Goal: Task Accomplishment & Management: Manage account settings

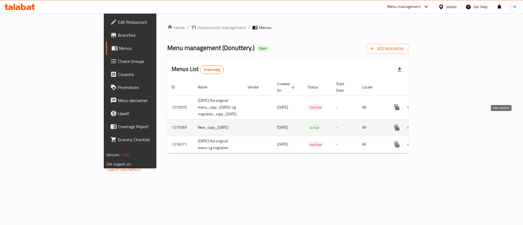
click at [439, 124] on icon "enhanced table" at bounding box center [436, 127] width 7 height 7
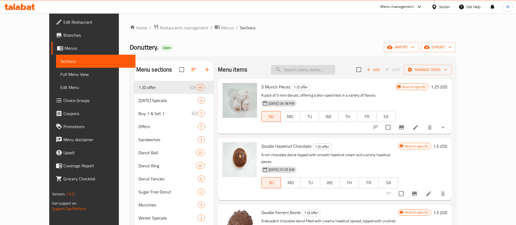
click at [311, 67] on input "search" at bounding box center [303, 70] width 64 height 10
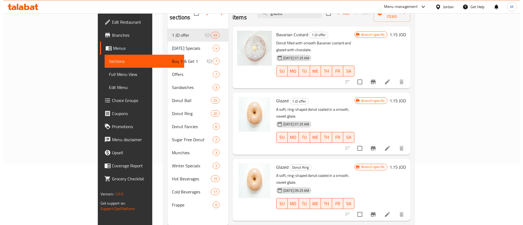
scroll to position [76, 0]
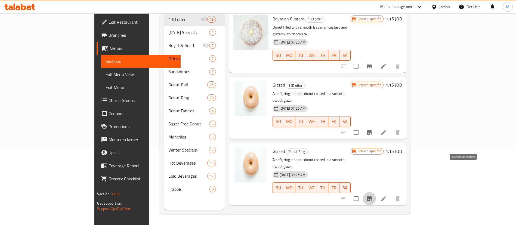
click at [376, 192] on button "Branch-specific-item" at bounding box center [369, 198] width 13 height 13
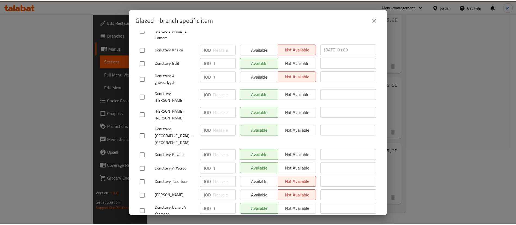
scroll to position [158, 0]
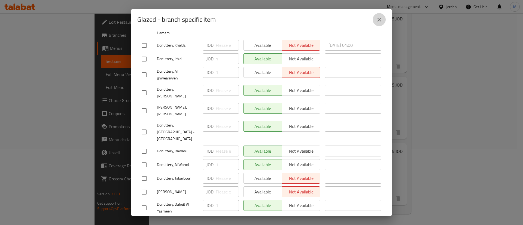
click at [379, 19] on icon "close" at bounding box center [379, 19] width 7 height 7
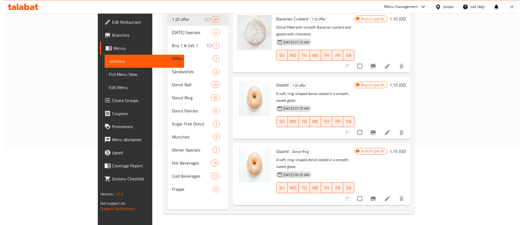
scroll to position [0, 0]
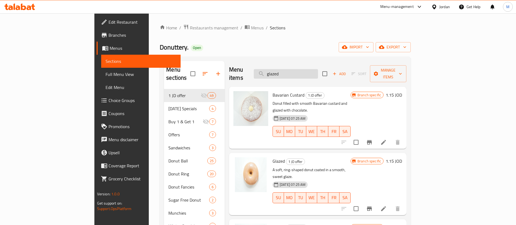
click at [318, 74] on input "glazed" at bounding box center [286, 74] width 64 height 10
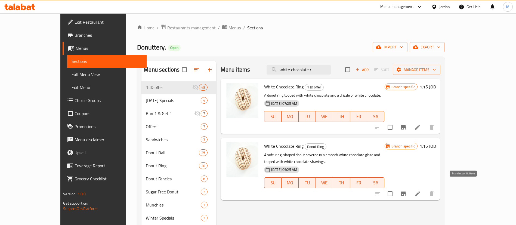
click at [406, 192] on icon "Branch-specific-item" at bounding box center [403, 194] width 5 height 4
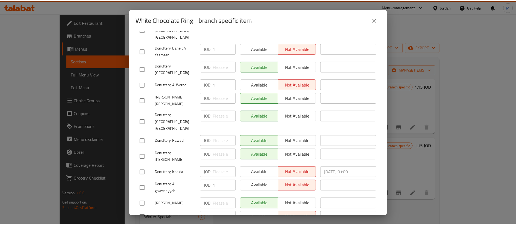
scroll to position [158, 0]
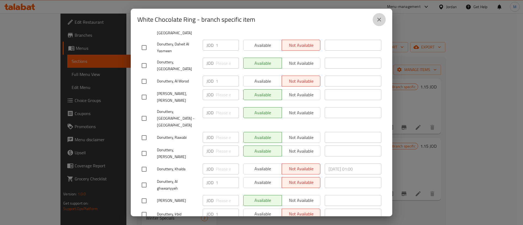
click at [377, 19] on icon "close" at bounding box center [379, 19] width 7 height 7
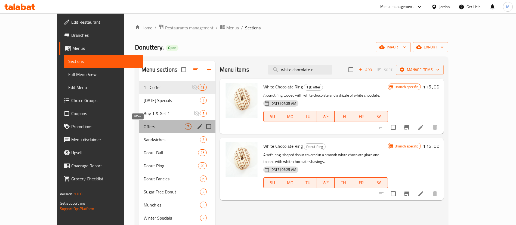
click at [144, 127] on span "Offers" at bounding box center [164, 126] width 41 height 7
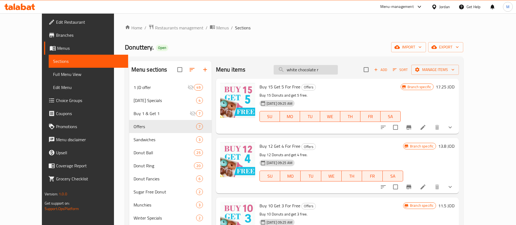
click at [313, 74] on input "white chocolate r" at bounding box center [306, 70] width 64 height 10
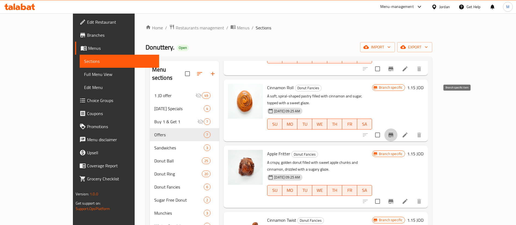
click at [394, 133] on icon "Branch-specific-item" at bounding box center [391, 135] width 5 height 4
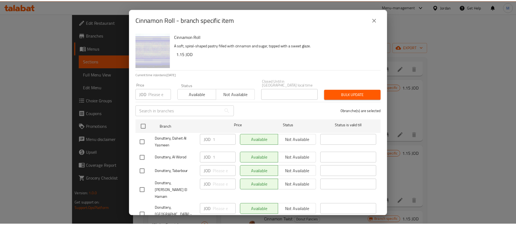
scroll to position [158, 0]
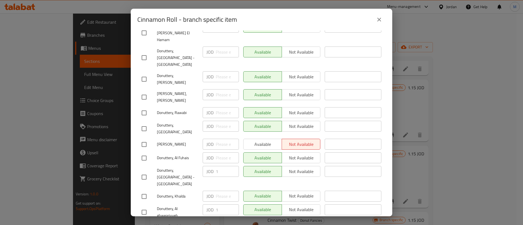
click at [379, 19] on icon "close" at bounding box center [379, 19] width 7 height 7
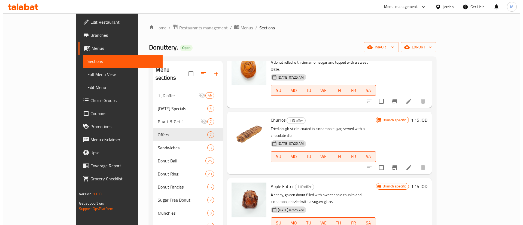
scroll to position [0, 0]
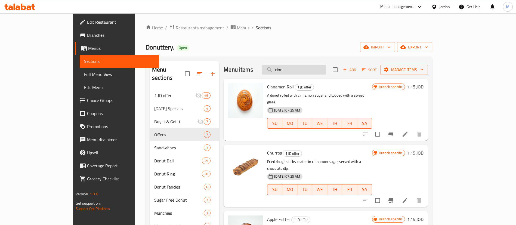
click at [313, 71] on input "cinn" at bounding box center [294, 70] width 64 height 10
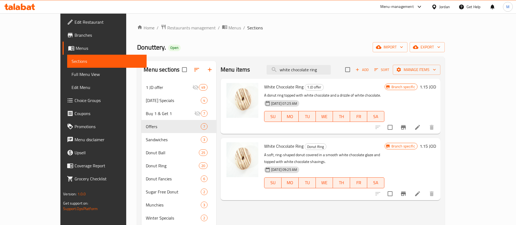
type input "white chocolate ring"
click at [406, 192] on icon "Branch-specific-item" at bounding box center [403, 194] width 5 height 4
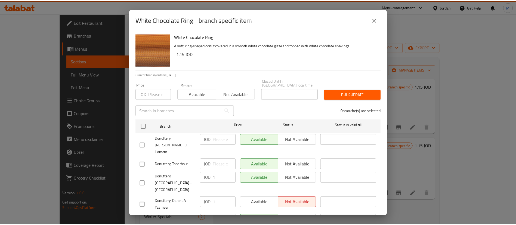
scroll to position [158, 0]
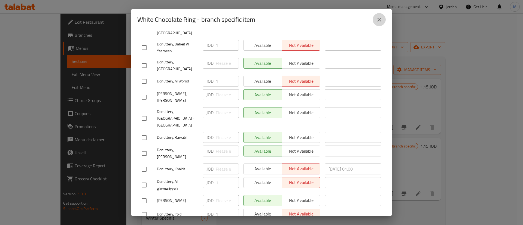
click at [379, 19] on icon "close" at bounding box center [379, 19] width 7 height 7
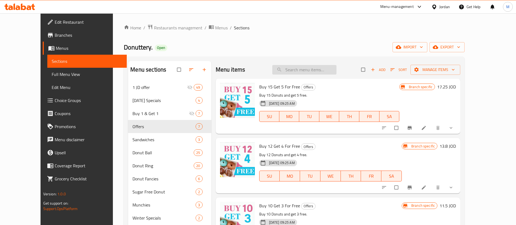
click at [315, 69] on input "search" at bounding box center [305, 70] width 64 height 10
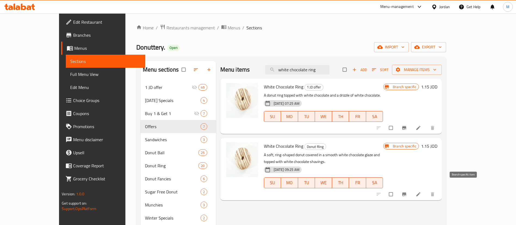
type input "white chocolate ring"
click at [406, 192] on icon "Branch-specific-item" at bounding box center [404, 194] width 4 height 4
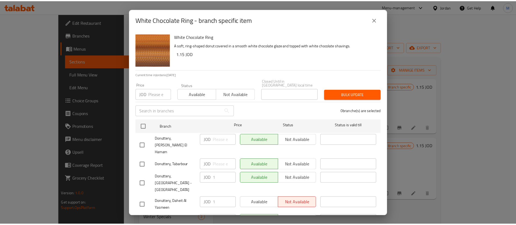
scroll to position [158, 0]
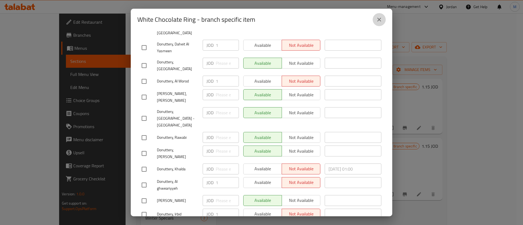
click at [378, 18] on icon "close" at bounding box center [379, 20] width 4 height 4
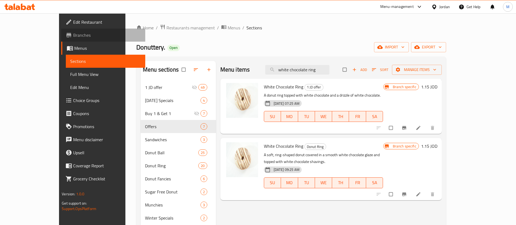
click at [61, 31] on link "Branches" at bounding box center [103, 35] width 84 height 13
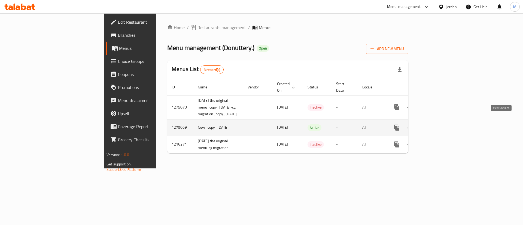
click at [439, 124] on icon "enhanced table" at bounding box center [436, 127] width 7 height 7
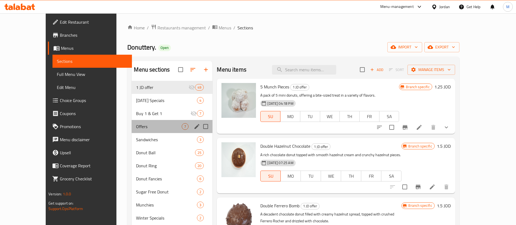
click at [145, 123] on div "Offers 7" at bounding box center [172, 126] width 81 height 13
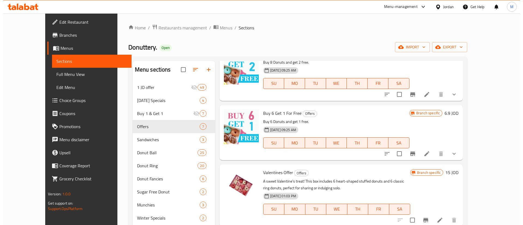
scroll to position [76, 0]
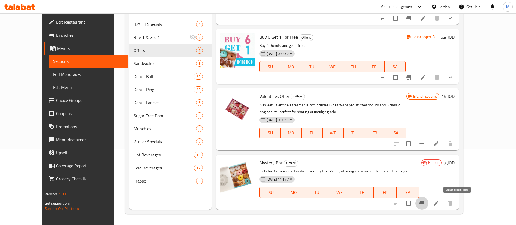
click at [425, 203] on icon "Branch-specific-item" at bounding box center [422, 203] width 5 height 4
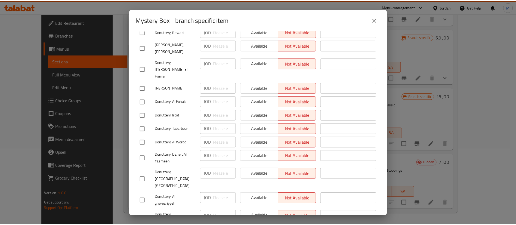
scroll to position [0, 0]
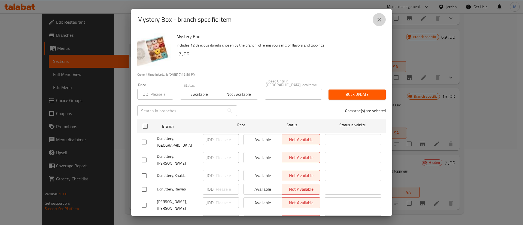
click at [380, 22] on icon "close" at bounding box center [379, 19] width 7 height 7
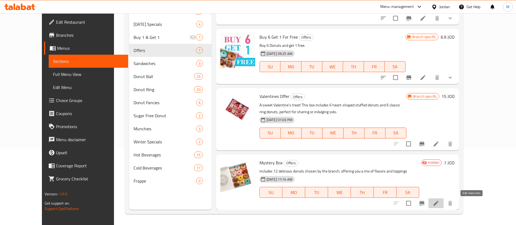
click at [439, 205] on icon at bounding box center [436, 203] width 5 height 5
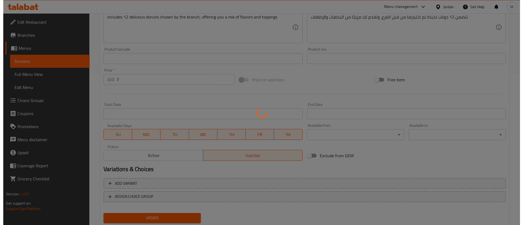
scroll to position [167, 0]
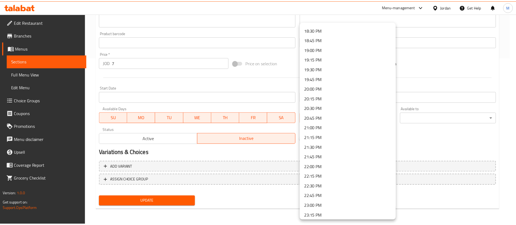
scroll to position [724, 0]
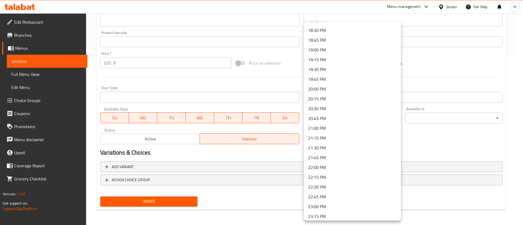
click at [433, 68] on div at bounding box center [261, 112] width 523 height 225
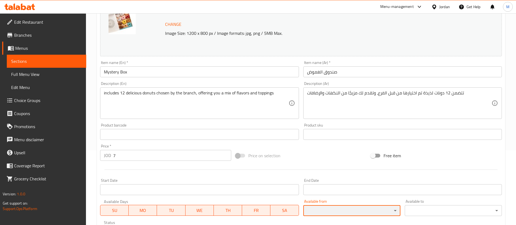
scroll to position [74, 0]
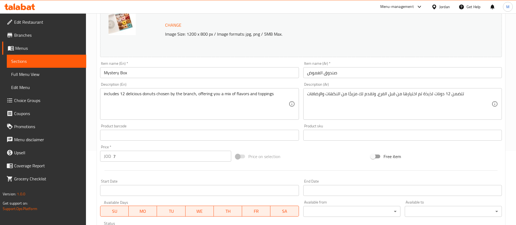
click at [305, 92] on div "تتضمن 12 دونات لذيذة تم اختيارها من قبل الفرع، وتقدم لك مزيجًا من النكهات والإض…" at bounding box center [403, 104] width 199 height 32
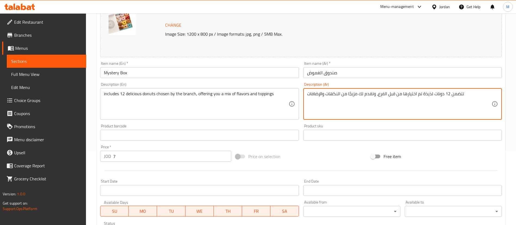
click at [478, 91] on textarea "تتضمن 12 دونات لذيذة تم اختيارها من قبل الفرع، وتقدم لك مزيجًا من النكهات والإض…" at bounding box center [399, 104] width 185 height 26
type textarea "تتضمن 12 دونات لذيذة تم اختيارها من قبل الفرع، وتقدم لك مزيجًا من النكهات والإض…"
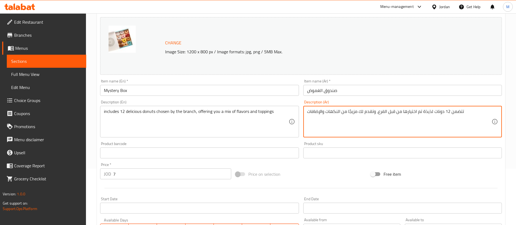
scroll to position [56, 0]
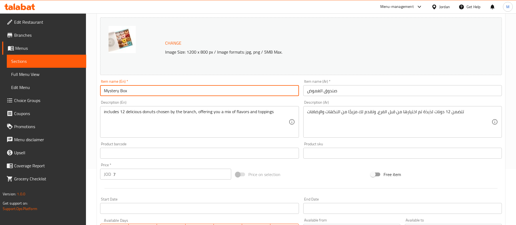
click at [190, 88] on input "Mystery Box" at bounding box center [199, 90] width 199 height 11
type input "Mystery Box"
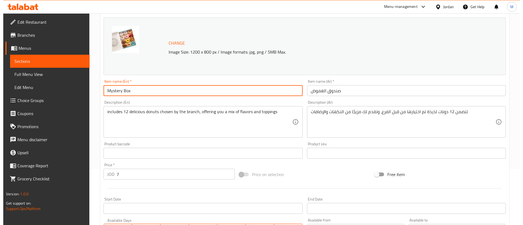
scroll to position [167, 0]
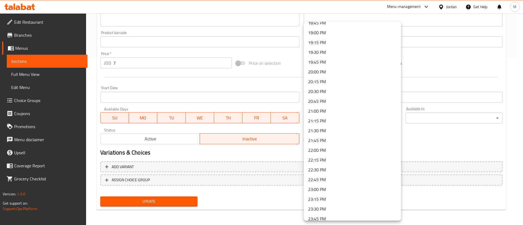
scroll to position [756, 0]
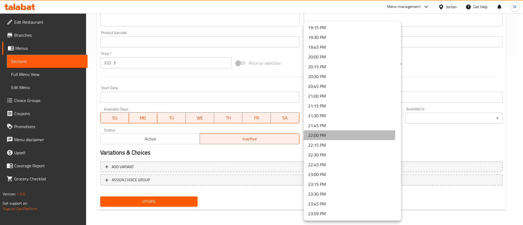
click at [333, 134] on li "22:00 PM" at bounding box center [352, 135] width 97 height 10
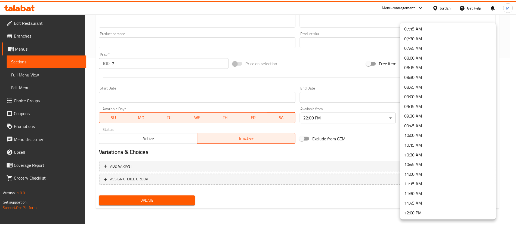
scroll to position [0, 0]
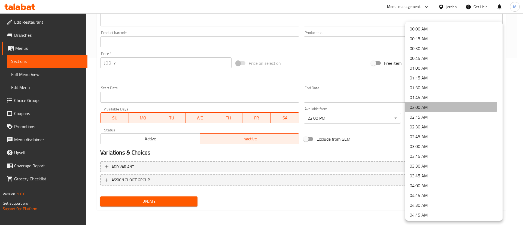
click at [422, 104] on li "02:00 AM" at bounding box center [453, 107] width 97 height 10
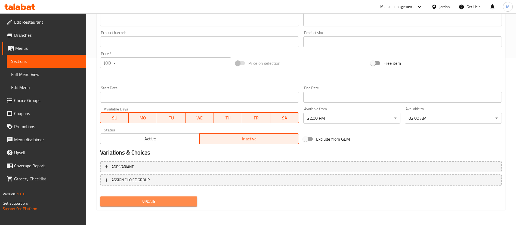
click at [179, 200] on span "Update" at bounding box center [149, 201] width 88 height 7
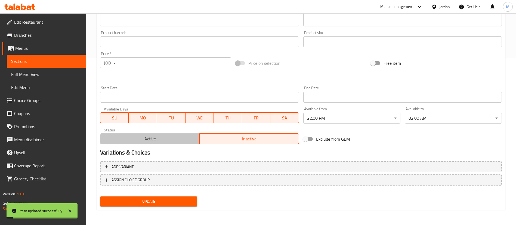
click at [167, 140] on span "Active" at bounding box center [150, 139] width 95 height 8
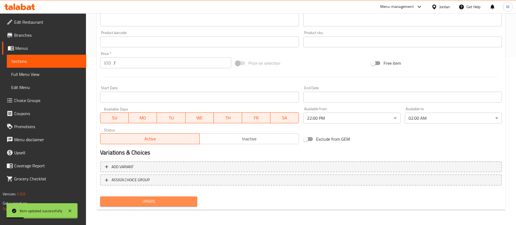
click at [164, 199] on span "Update" at bounding box center [149, 201] width 88 height 7
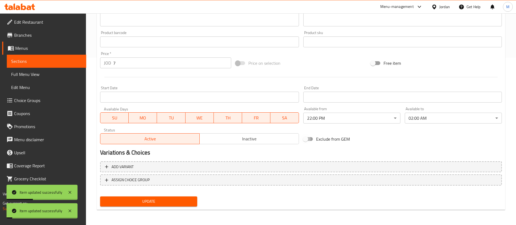
click at [307, 139] on input "Exclude from GEM" at bounding box center [305, 139] width 31 height 10
checkbox input "true"
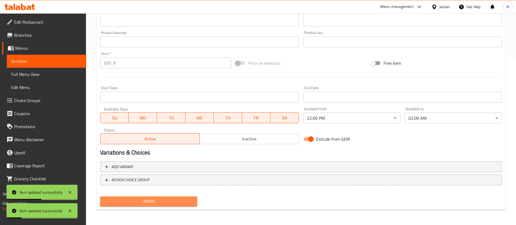
click at [166, 201] on span "Update" at bounding box center [149, 201] width 88 height 7
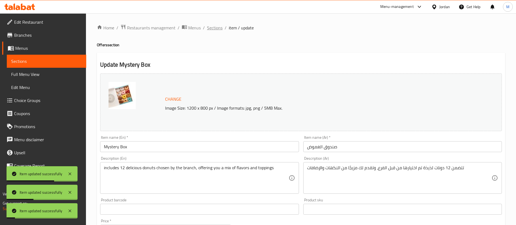
click at [215, 30] on span "Sections" at bounding box center [215, 28] width 16 height 7
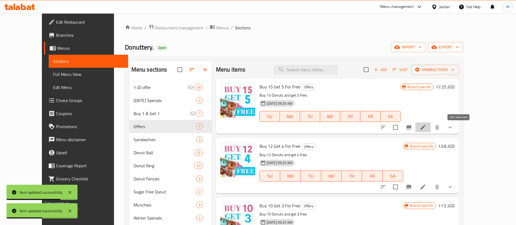
click at [427, 127] on icon at bounding box center [423, 127] width 7 height 7
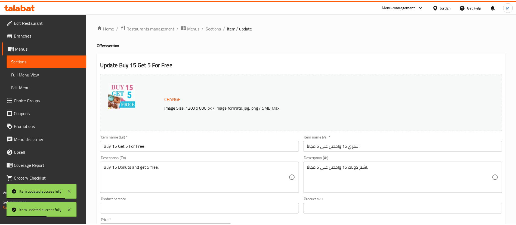
scroll to position [176, 0]
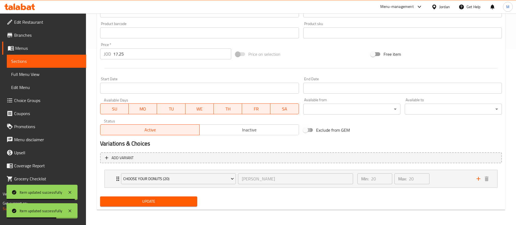
click at [307, 130] on input "Exclude from GEM" at bounding box center [305, 130] width 31 height 10
checkbox input "true"
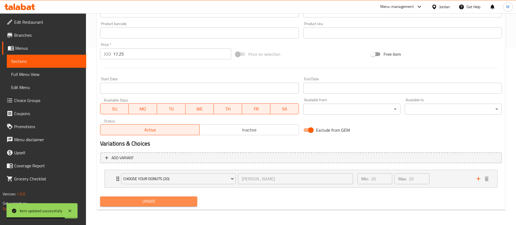
click at [169, 200] on span "Update" at bounding box center [149, 201] width 88 height 7
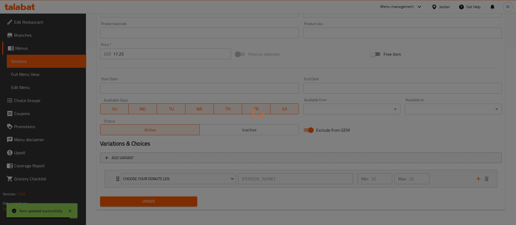
scroll to position [0, 0]
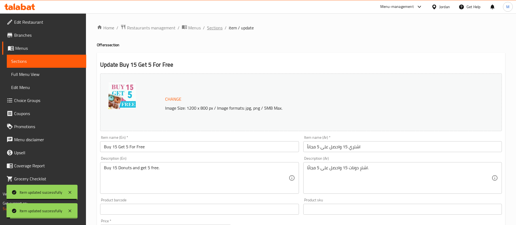
click at [212, 26] on span "Sections" at bounding box center [215, 28] width 16 height 7
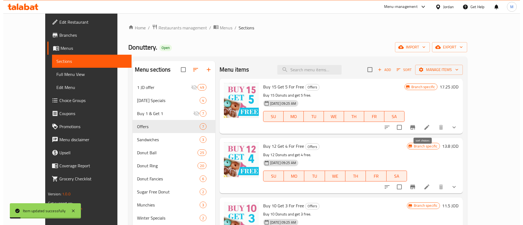
scroll to position [56, 0]
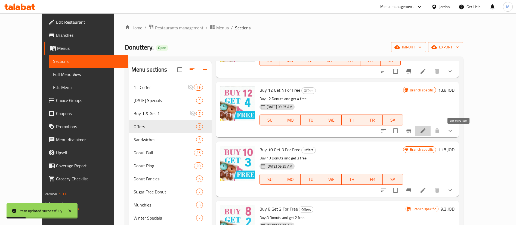
click at [426, 129] on icon at bounding box center [423, 131] width 5 height 5
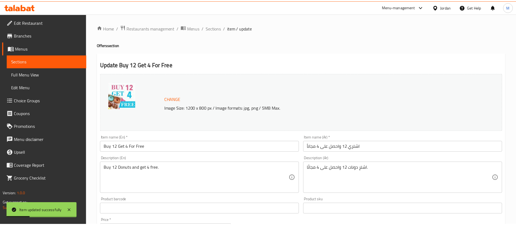
scroll to position [176, 0]
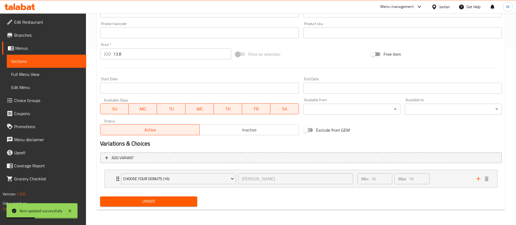
click at [309, 131] on input "Exclude from GEM" at bounding box center [305, 130] width 31 height 10
checkbox input "true"
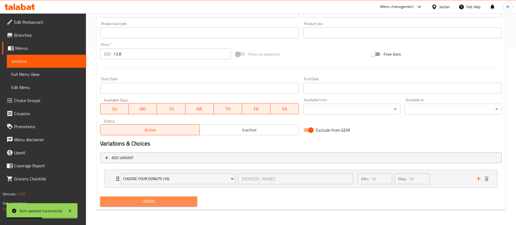
click at [182, 200] on span "Update" at bounding box center [149, 201] width 88 height 7
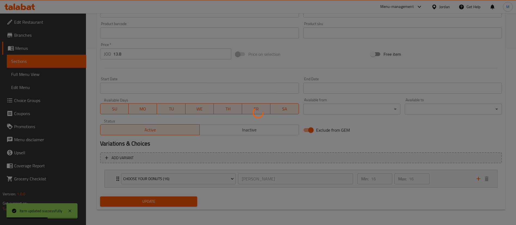
scroll to position [0, 0]
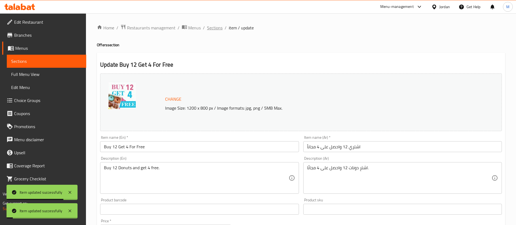
click at [215, 29] on span "Sections" at bounding box center [215, 28] width 16 height 7
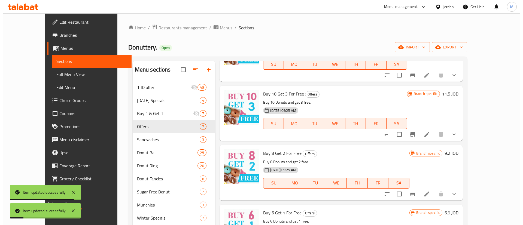
scroll to position [118, 0]
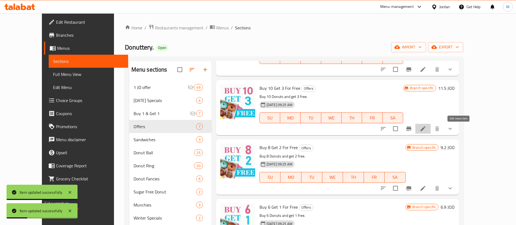
click at [426, 128] on icon at bounding box center [423, 128] width 5 height 5
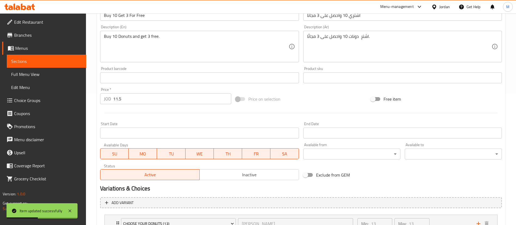
scroll to position [176, 0]
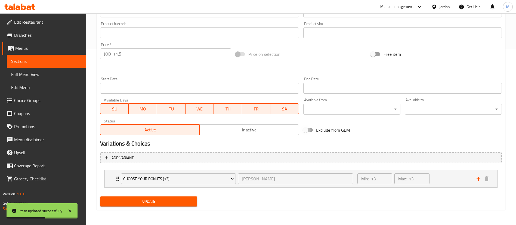
click at [308, 134] on input "Exclude from GEM" at bounding box center [305, 130] width 31 height 10
checkbox input "true"
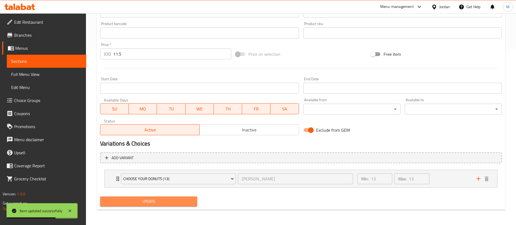
click at [154, 206] on button "Update" at bounding box center [148, 202] width 97 height 10
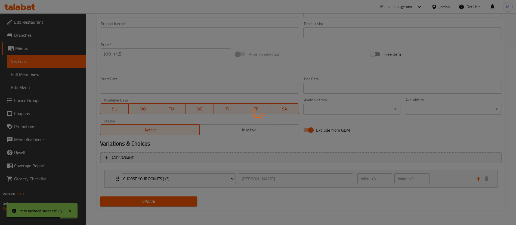
scroll to position [0, 0]
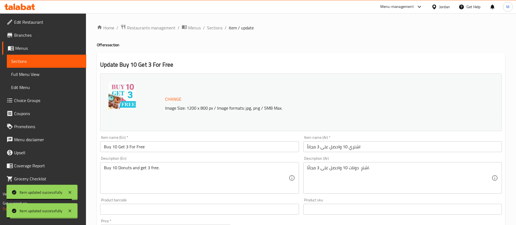
click at [212, 27] on span "Sections" at bounding box center [215, 28] width 16 height 7
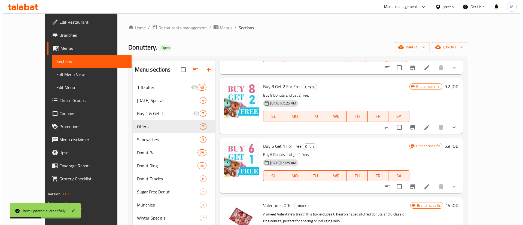
scroll to position [179, 0]
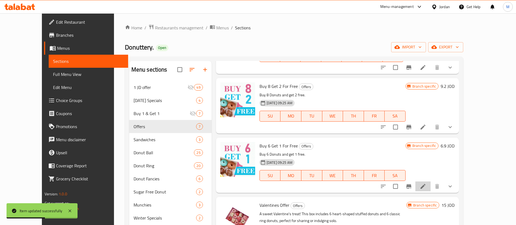
click at [431, 186] on li at bounding box center [423, 187] width 15 height 10
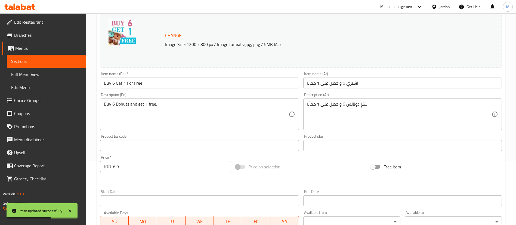
scroll to position [176, 0]
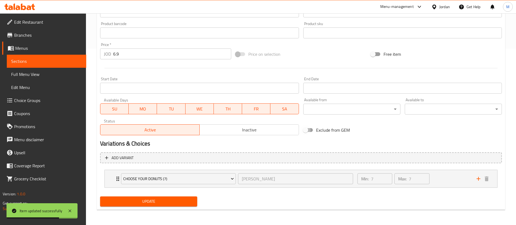
click at [306, 129] on input "Exclude from GEM" at bounding box center [305, 130] width 31 height 10
checkbox input "true"
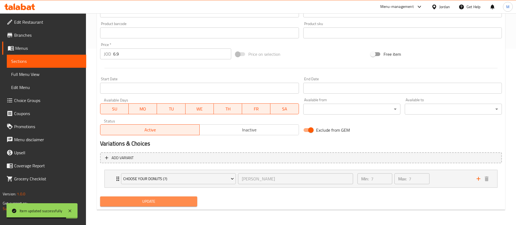
click at [173, 201] on span "Update" at bounding box center [149, 201] width 88 height 7
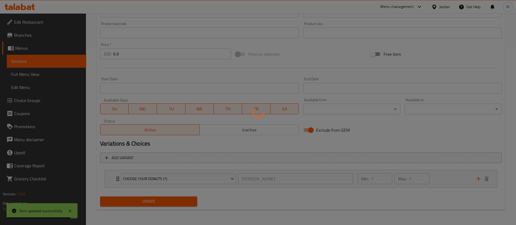
scroll to position [0, 0]
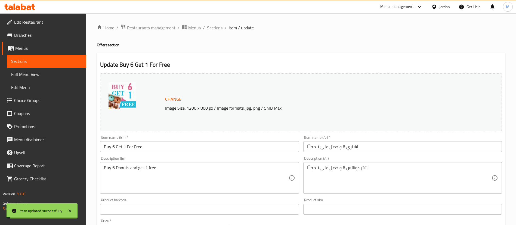
click at [213, 29] on span "Sections" at bounding box center [215, 28] width 16 height 7
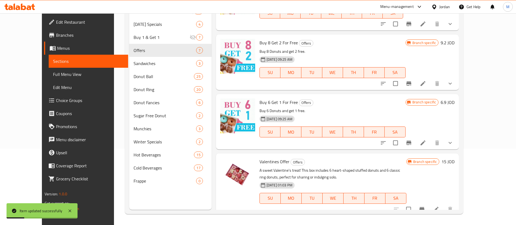
scroll to position [137, 0]
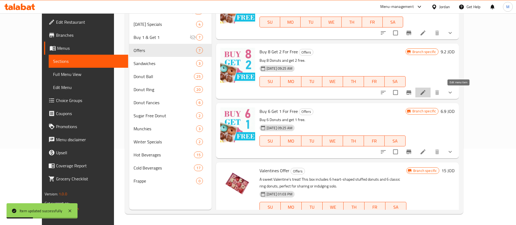
click at [427, 91] on icon at bounding box center [423, 92] width 7 height 7
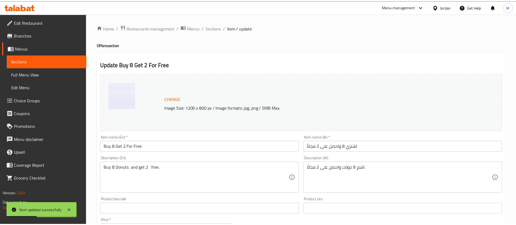
scroll to position [176, 0]
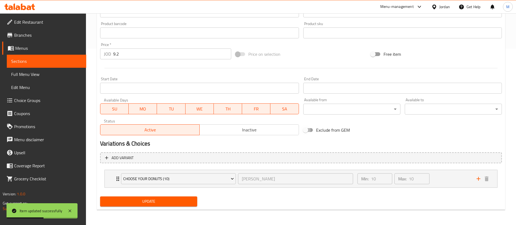
click at [310, 133] on input "Exclude from GEM" at bounding box center [305, 130] width 31 height 10
checkbox input "true"
click at [186, 200] on span "Update" at bounding box center [149, 201] width 88 height 7
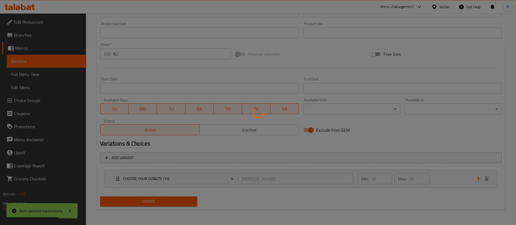
scroll to position [0, 0]
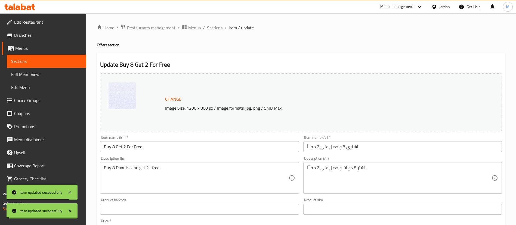
click at [214, 27] on span "Sections" at bounding box center [215, 28] width 16 height 7
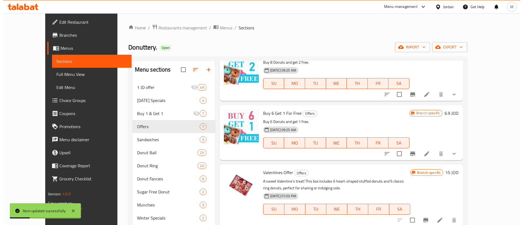
scroll to position [76, 0]
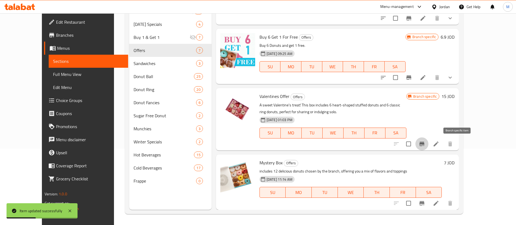
click at [426, 146] on icon "Branch-specific-item" at bounding box center [422, 144] width 7 height 7
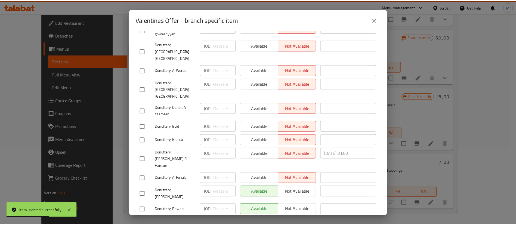
scroll to position [0, 0]
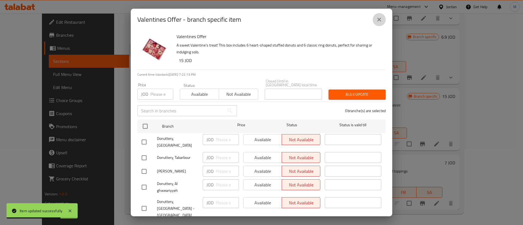
click at [380, 20] on icon "close" at bounding box center [379, 19] width 7 height 7
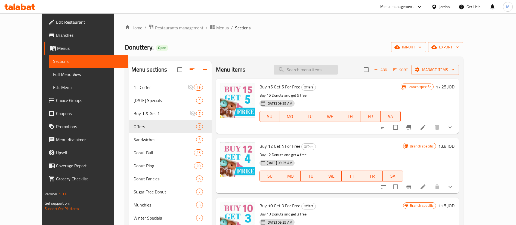
click at [314, 68] on input "search" at bounding box center [306, 70] width 64 height 10
type input "ل"
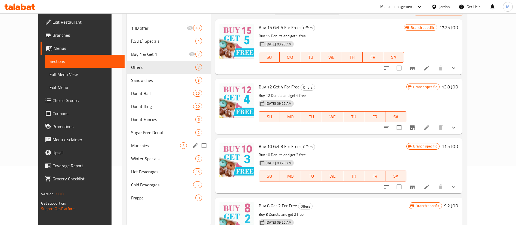
scroll to position [59, 0]
click at [161, 159] on span "Winter Specials" at bounding box center [155, 159] width 49 height 7
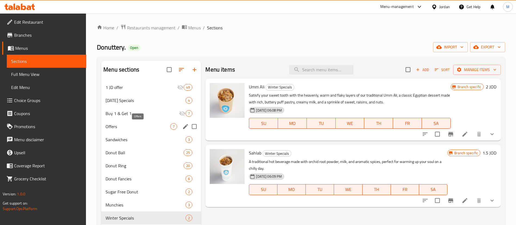
click at [139, 126] on span "Offers" at bounding box center [138, 126] width 65 height 7
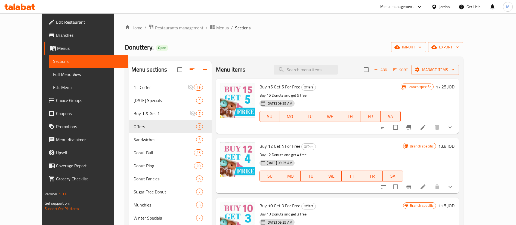
click at [159, 26] on span "Restaurants management" at bounding box center [179, 28] width 48 height 7
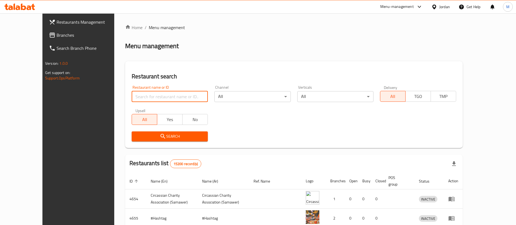
type input "ي"
click at [142, 96] on input "ي" at bounding box center [170, 96] width 76 height 11
type input "donutt"
click button "Search" at bounding box center [170, 136] width 76 height 10
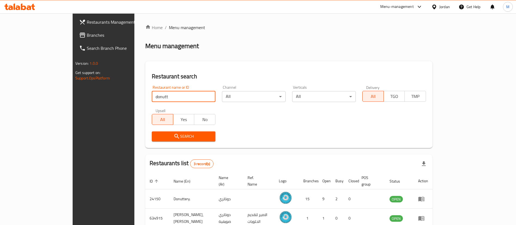
scroll to position [46, 0]
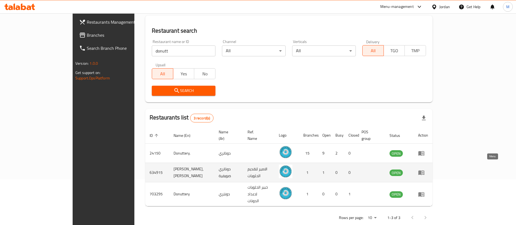
click at [425, 171] on icon "enhanced table" at bounding box center [422, 173] width 6 height 5
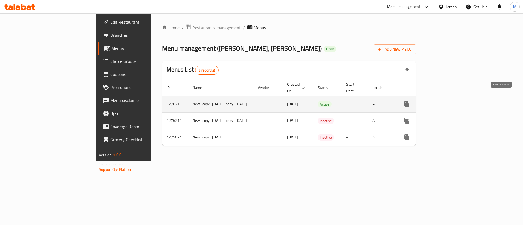
click at [452, 99] on link "enhanced table" at bounding box center [445, 104] width 13 height 13
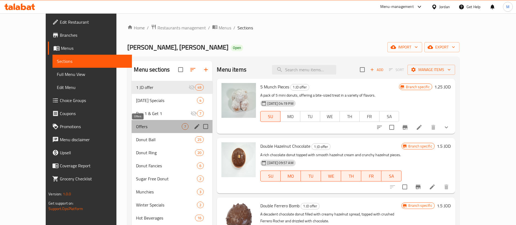
click at [141, 126] on span "Offers" at bounding box center [159, 126] width 46 height 7
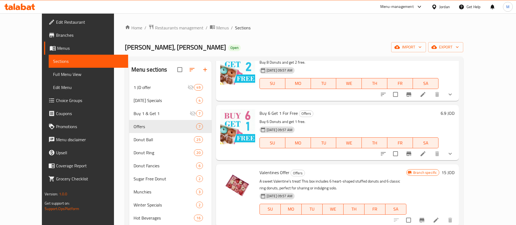
scroll to position [76, 0]
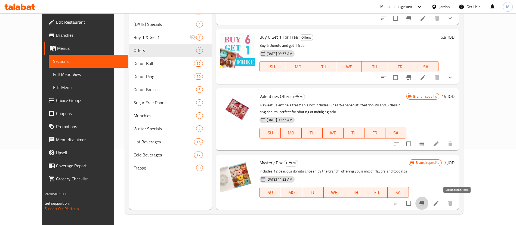
click at [425, 203] on icon "Branch-specific-item" at bounding box center [422, 203] width 5 height 4
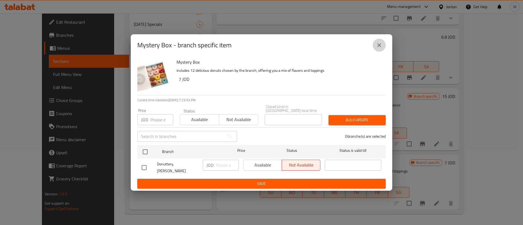
click at [377, 46] on icon "close" at bounding box center [379, 45] width 7 height 7
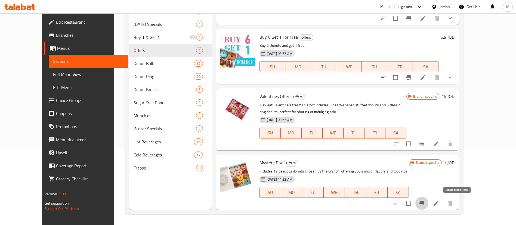
click at [429, 203] on button "Branch-specific-item" at bounding box center [422, 203] width 13 height 13
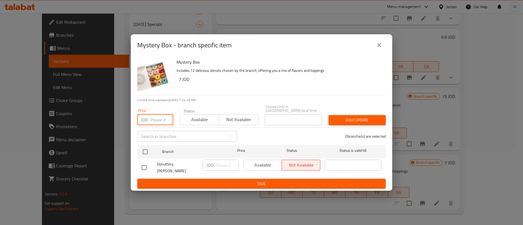
click at [165, 117] on input "number" at bounding box center [161, 119] width 23 height 11
type input "14"
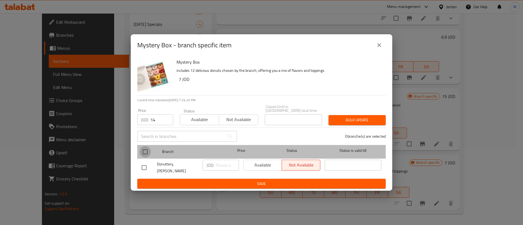
click at [143, 148] on input "checkbox" at bounding box center [144, 151] width 11 height 11
checkbox input "true"
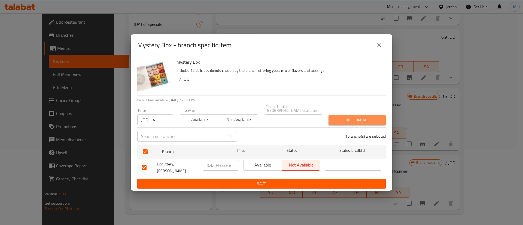
click at [341, 121] on span "Bulk update" at bounding box center [357, 120] width 48 height 7
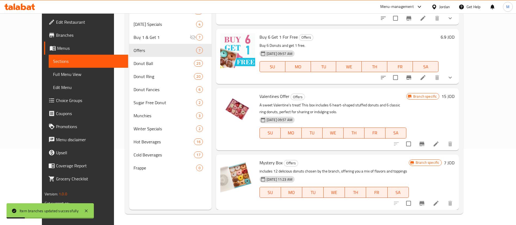
scroll to position [0, 0]
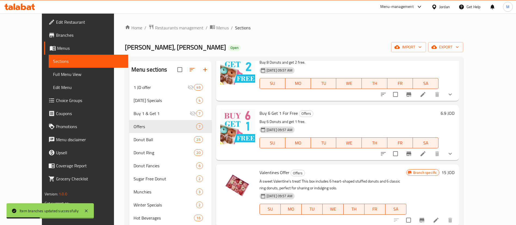
click at [148, 32] on div "Home / Restaurants management / Menus / Sections Donuttery, Swifieh Open import…" at bounding box center [294, 157] width 339 height 266
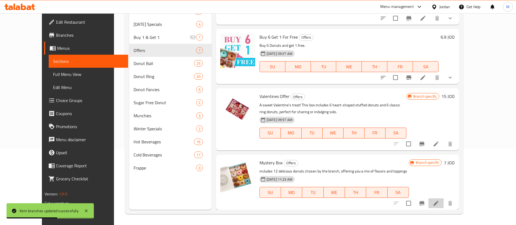
click at [444, 201] on li at bounding box center [436, 203] width 15 height 10
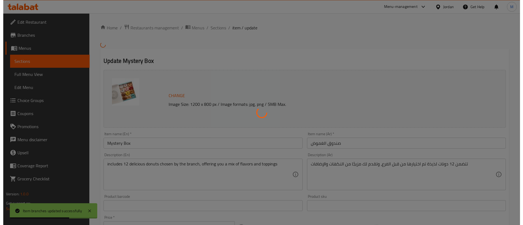
scroll to position [164, 0]
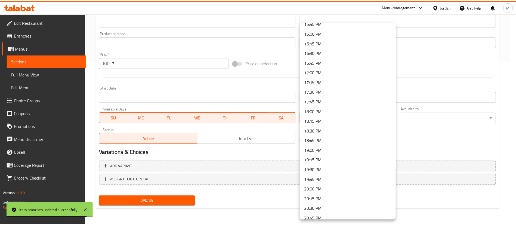
scroll to position [756, 0]
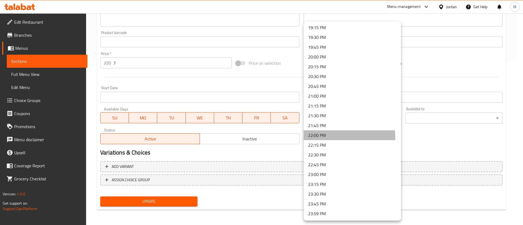
click at [329, 137] on li "22:00 PM" at bounding box center [352, 135] width 97 height 10
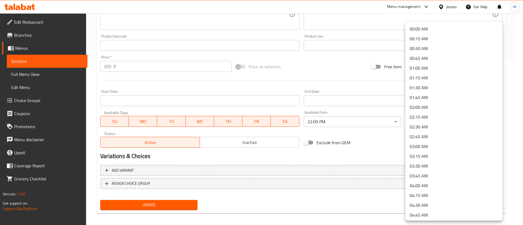
click at [434, 105] on li "02:00 AM" at bounding box center [453, 107] width 97 height 10
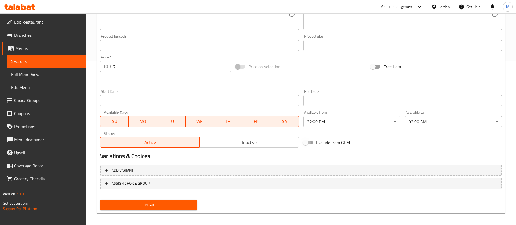
click at [307, 141] on input "Exclude from GEM" at bounding box center [305, 142] width 31 height 10
checkbox input "true"
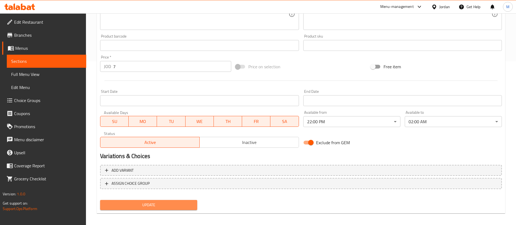
click at [160, 207] on span "Update" at bounding box center [149, 205] width 88 height 7
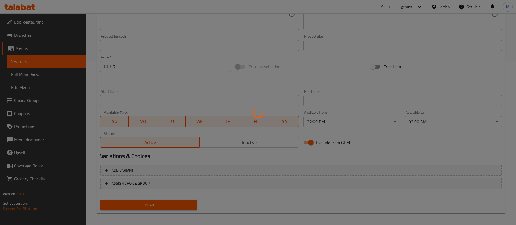
scroll to position [0, 0]
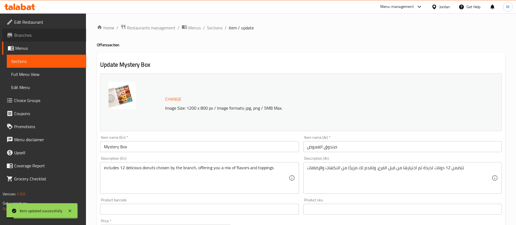
click at [30, 36] on span "Branches" at bounding box center [48, 35] width 68 height 7
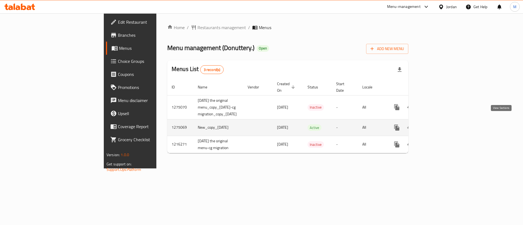
click at [438, 125] on icon "enhanced table" at bounding box center [435, 127] width 5 height 5
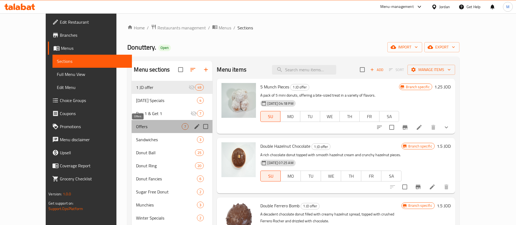
click at [149, 129] on span "Offers" at bounding box center [159, 126] width 46 height 7
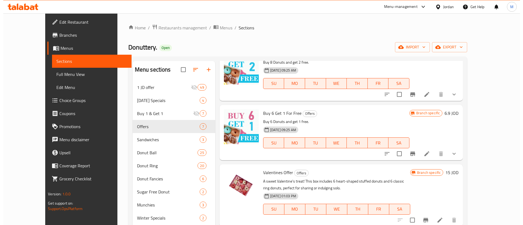
scroll to position [76, 0]
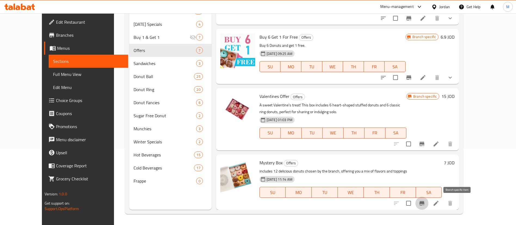
click at [425, 204] on icon "Branch-specific-item" at bounding box center [422, 203] width 5 height 4
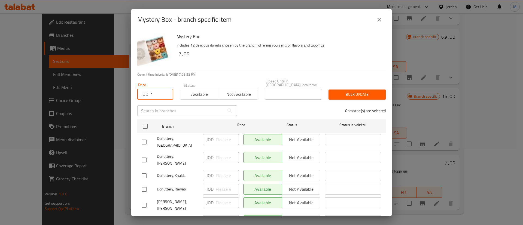
click at [156, 95] on input "1" at bounding box center [161, 94] width 23 height 11
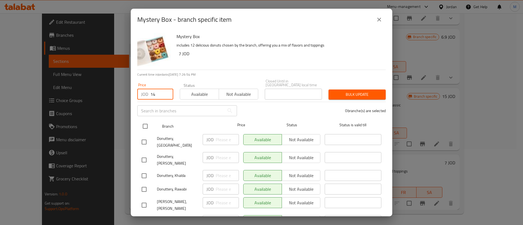
type input "14"
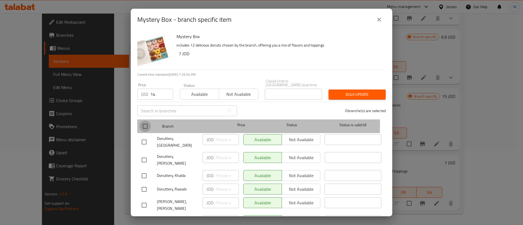
click at [146, 121] on input "checkbox" at bounding box center [144, 126] width 11 height 11
checkbox input "true"
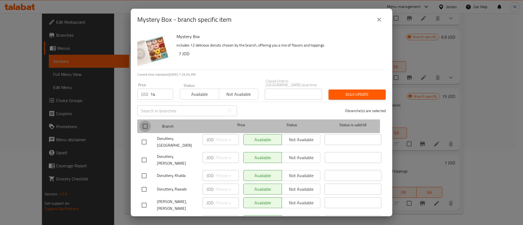
checkbox input "true"
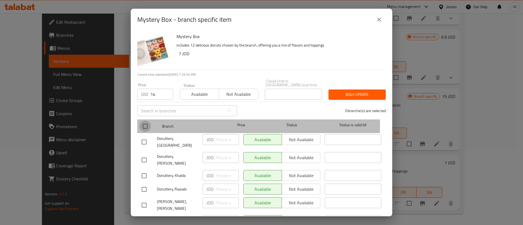
checkbox input "true"
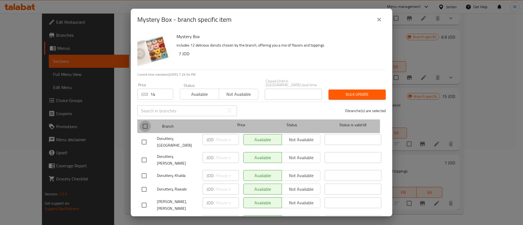
checkbox input "true"
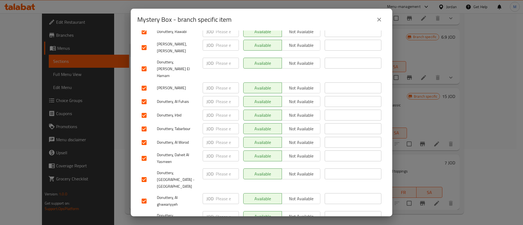
scroll to position [0, 0]
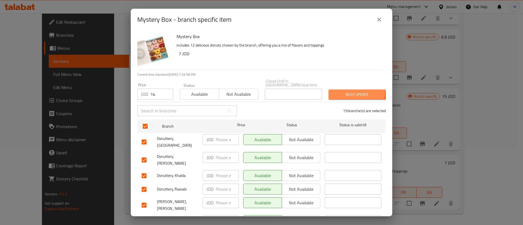
click at [341, 91] on span "Bulk update" at bounding box center [357, 94] width 48 height 7
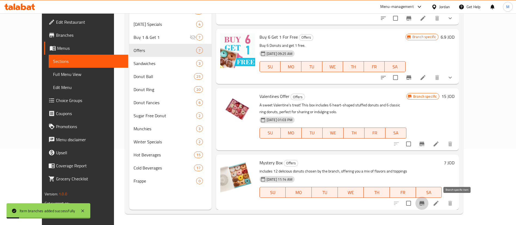
click at [425, 201] on icon "Branch-specific-item" at bounding box center [422, 203] width 5 height 4
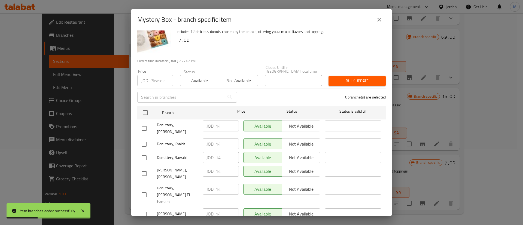
scroll to position [13, 0]
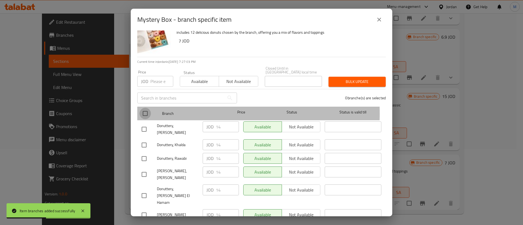
click at [142, 110] on input "checkbox" at bounding box center [144, 113] width 11 height 11
checkbox input "true"
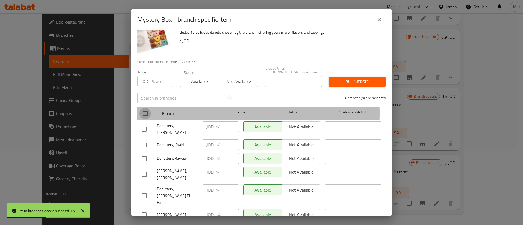
checkbox input "true"
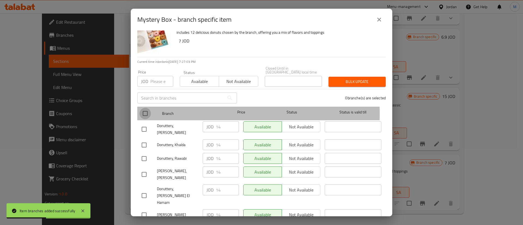
checkbox input "true"
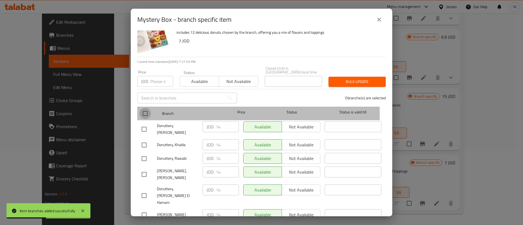
checkbox input "true"
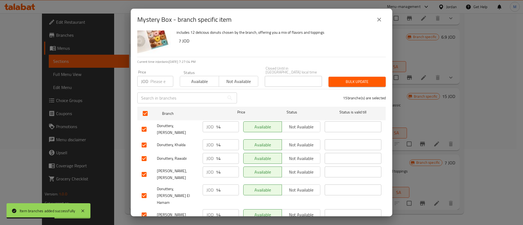
click at [294, 123] on span "Not available" at bounding box center [301, 127] width 34 height 8
drag, startPoint x: 296, startPoint y: 130, endPoint x: 298, endPoint y: 136, distance: 6.1
click at [298, 137] on div "Available Not available" at bounding box center [281, 145] width 81 height 16
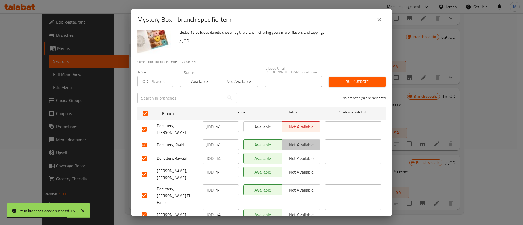
click at [298, 141] on span "Not available" at bounding box center [301, 145] width 34 height 8
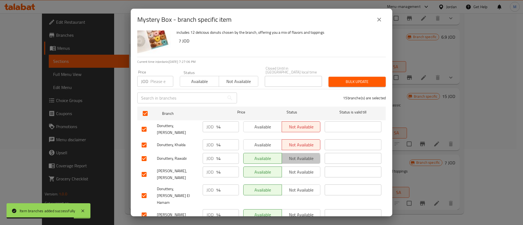
click at [297, 155] on span "Not available" at bounding box center [301, 159] width 34 height 8
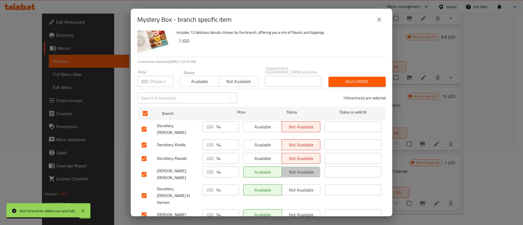
click at [296, 168] on span "Not available" at bounding box center [301, 172] width 34 height 8
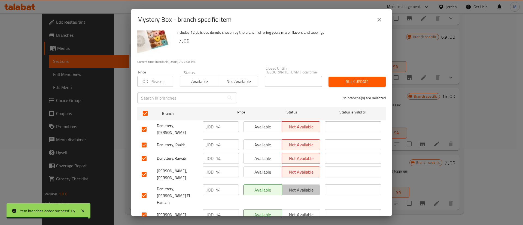
click at [295, 186] on span "Not available" at bounding box center [301, 190] width 34 height 8
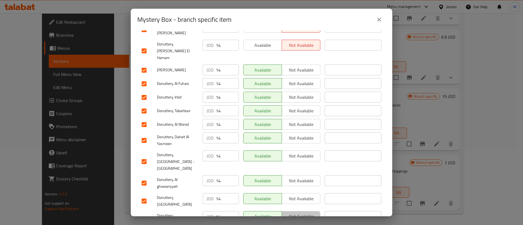
click at [294, 213] on span "Not available" at bounding box center [301, 217] width 34 height 8
click at [294, 195] on span "Not available" at bounding box center [301, 199] width 34 height 8
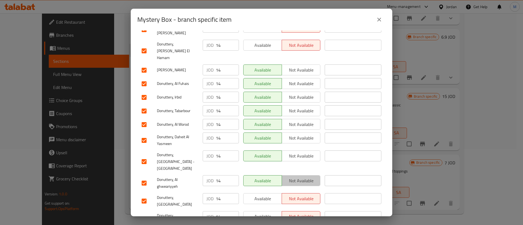
click at [298, 177] on span "Not available" at bounding box center [301, 181] width 34 height 8
click at [298, 152] on span "Not available" at bounding box center [301, 156] width 34 height 8
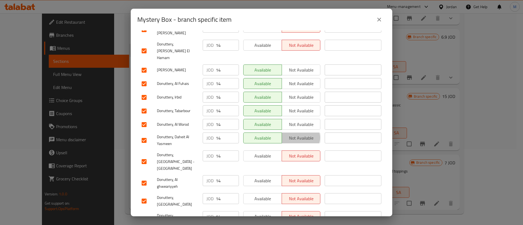
click at [296, 134] on span "Not available" at bounding box center [301, 138] width 34 height 8
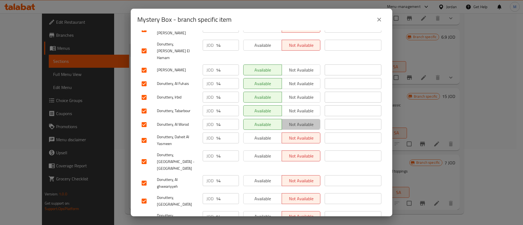
click at [296, 121] on span "Not available" at bounding box center [301, 125] width 34 height 8
click at [297, 107] on span "Not available" at bounding box center [301, 111] width 34 height 8
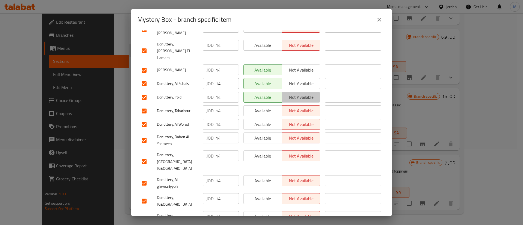
click at [297, 93] on span "Not available" at bounding box center [301, 97] width 34 height 8
drag, startPoint x: 297, startPoint y: 72, endPoint x: 297, endPoint y: 56, distance: 16.3
click at [297, 56] on ul "Branch Price Status Status is valid till Donuttery, Al Sina'a JOD 14 ​ Availabl…" at bounding box center [261, 98] width 248 height 277
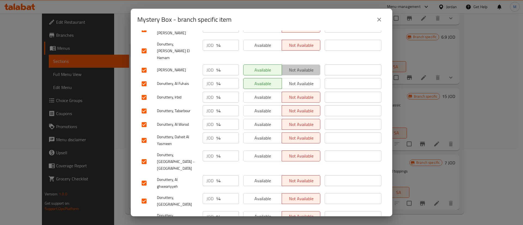
click at [297, 66] on span "Not available" at bounding box center [301, 70] width 34 height 8
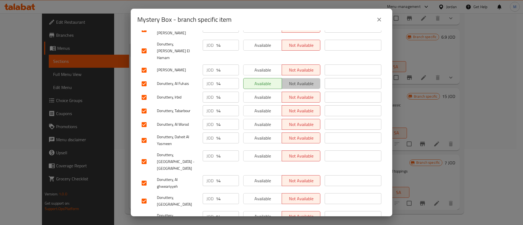
click at [299, 80] on span "Not available" at bounding box center [301, 84] width 34 height 8
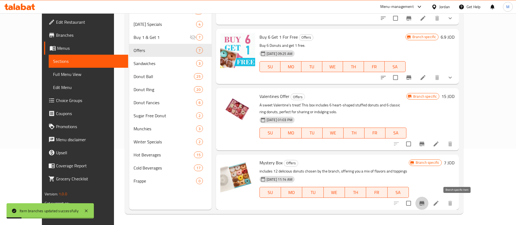
click at [426, 206] on icon "Branch-specific-item" at bounding box center [422, 203] width 7 height 7
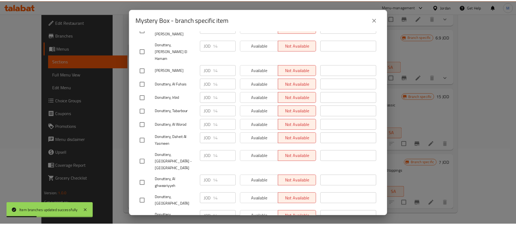
scroll to position [0, 0]
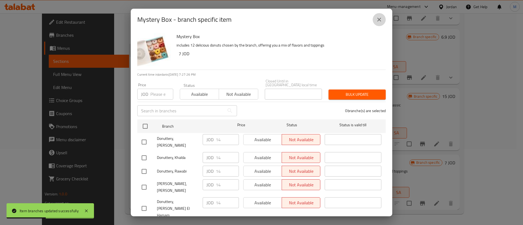
click at [381, 17] on icon "close" at bounding box center [379, 19] width 7 height 7
